Goal: Check status: Check status

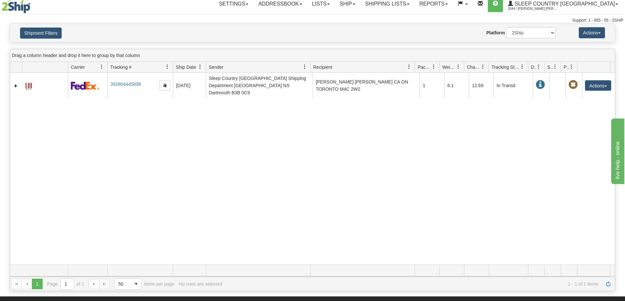
click at [15, 37] on div "Shipment Filters Website Agent Nothing selected Client User Platform 2Ship Impo…" at bounding box center [312, 33] width 604 height 18
click at [40, 31] on button "Shipment Filters" at bounding box center [41, 33] width 42 height 11
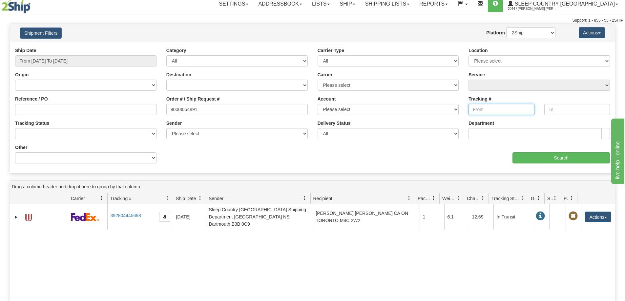
click at [491, 111] on input "Tracking #" at bounding box center [501, 109] width 66 height 11
paste input "1021964186904111"
type input "1021964186904111"
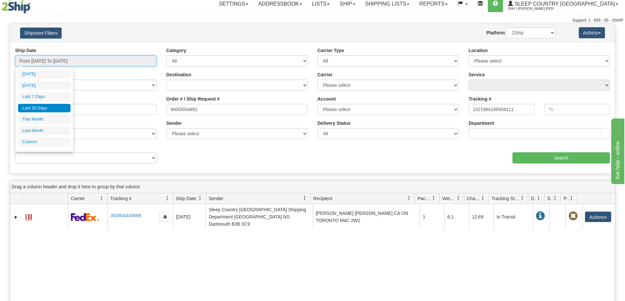
click at [90, 65] on input "From [DATE] To [DATE]" at bounding box center [85, 60] width 141 height 11
click at [44, 107] on li "Last 30 Days" at bounding box center [44, 108] width 52 height 9
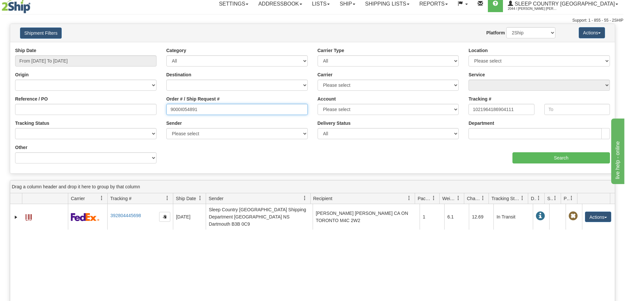
drag, startPoint x: 201, startPoint y: 110, endPoint x: 233, endPoint y: 113, distance: 31.7
click at [148, 47] on div "Reference / PO Order # / Ship Request # 9000I054891 Account Please select [GEOG…" at bounding box center [312, 47] width 604 height 0
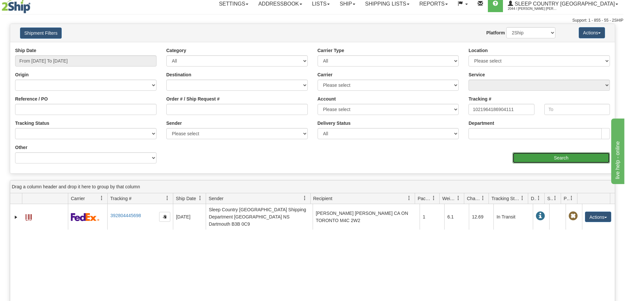
click at [532, 158] on input "Search" at bounding box center [560, 158] width 97 height 11
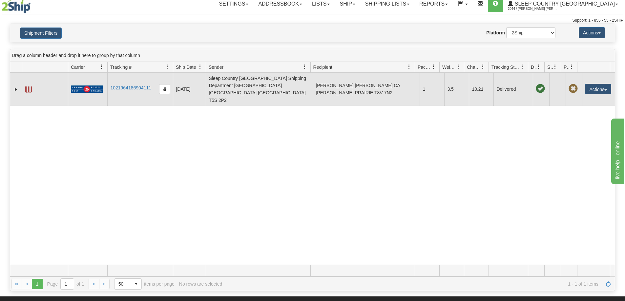
click at [31, 87] on span at bounding box center [28, 90] width 7 height 7
